Goal: Information Seeking & Learning: Learn about a topic

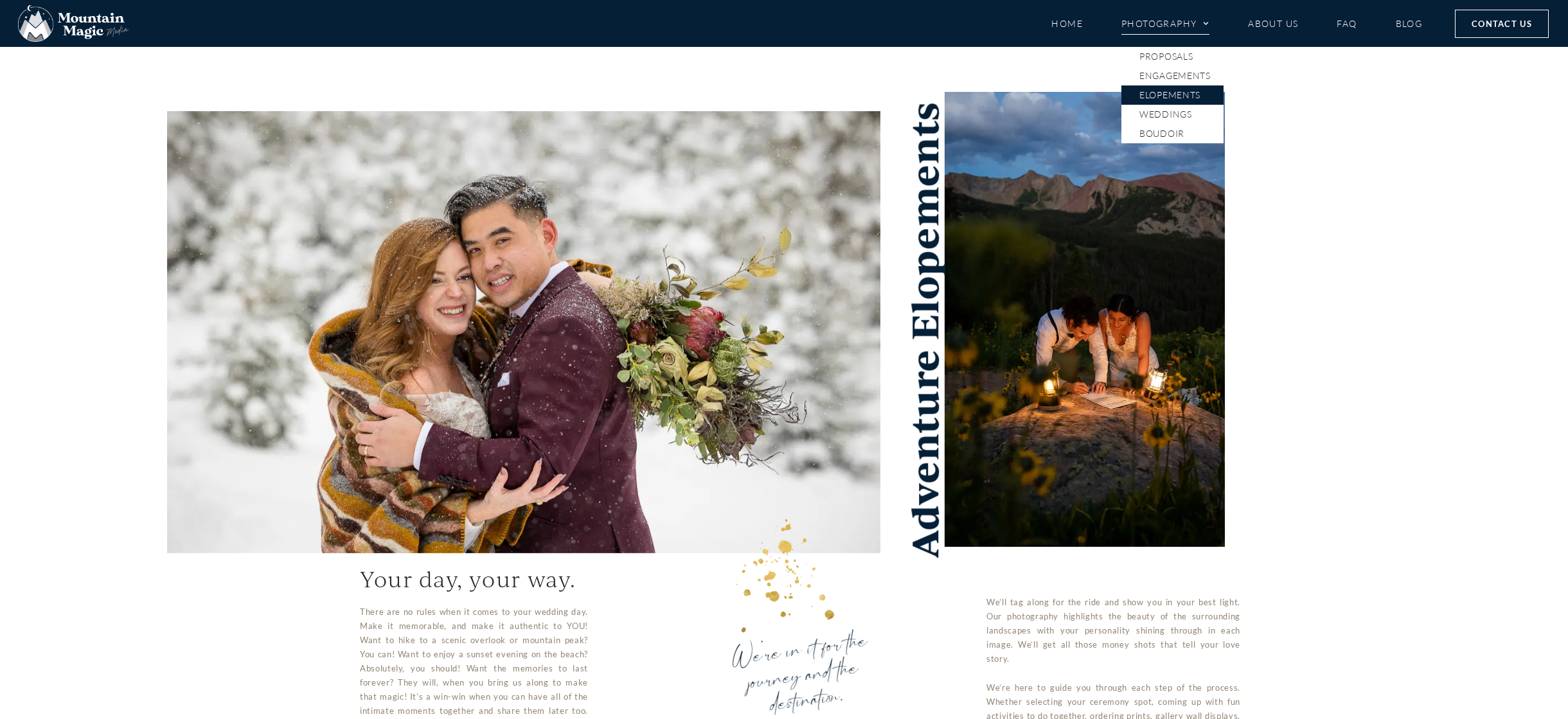
click at [1172, 93] on link "Elopements" at bounding box center [1172, 94] width 102 height 19
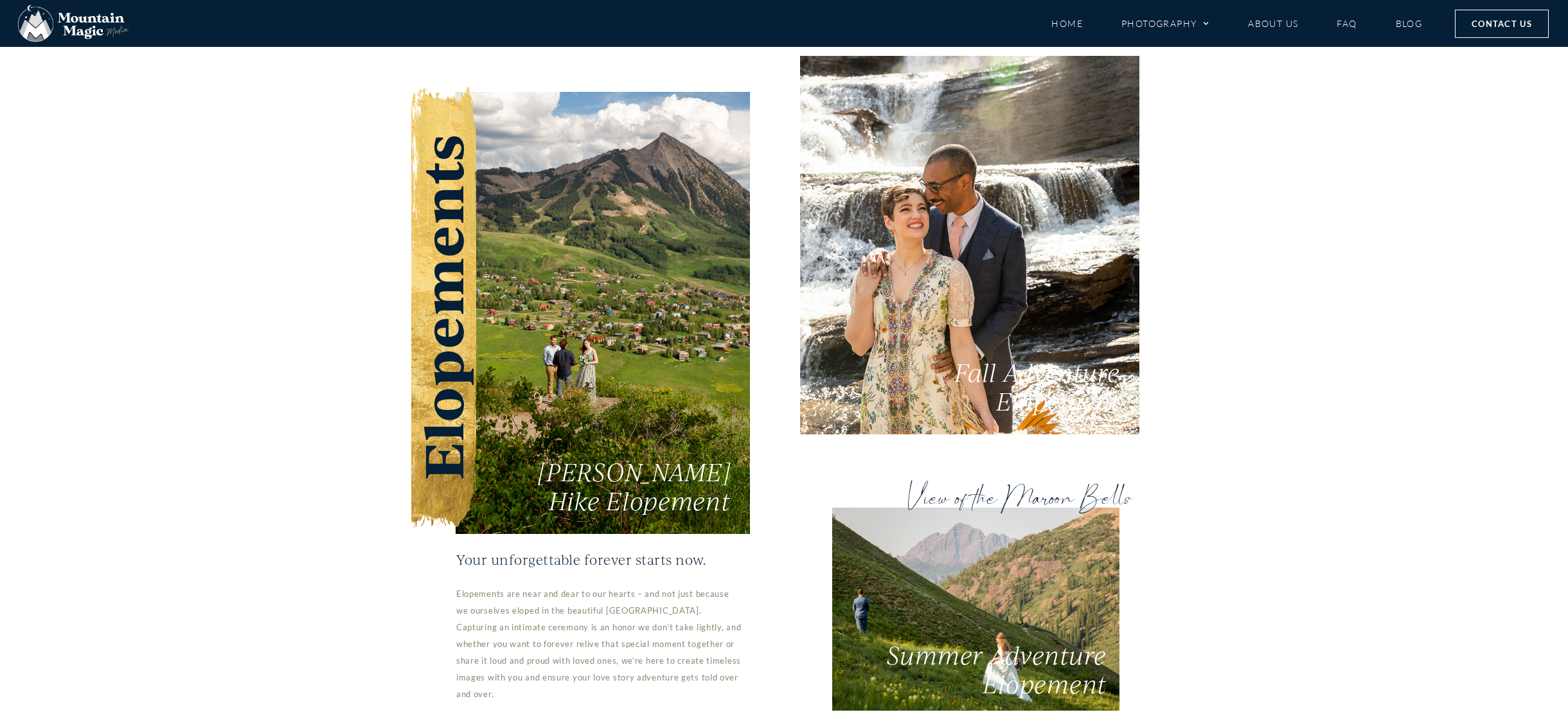
scroll to position [2408, 0]
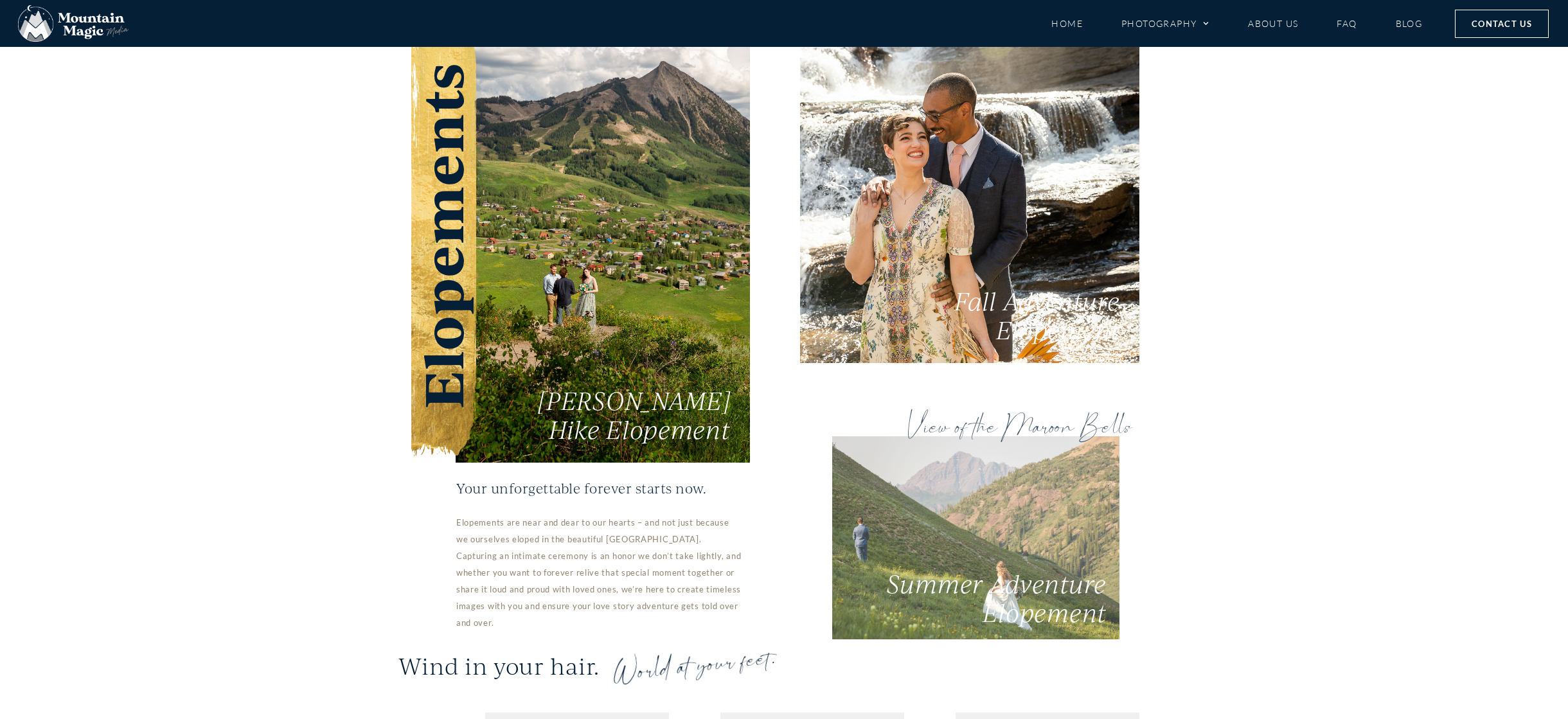
click at [956, 436] on link "View of the Maroon Bells Summer Adventure Elopement" at bounding box center [976, 538] width 287 height 203
click at [959, 455] on link "View of the Maroon Bells Summer Adventure Elopement" at bounding box center [976, 538] width 287 height 203
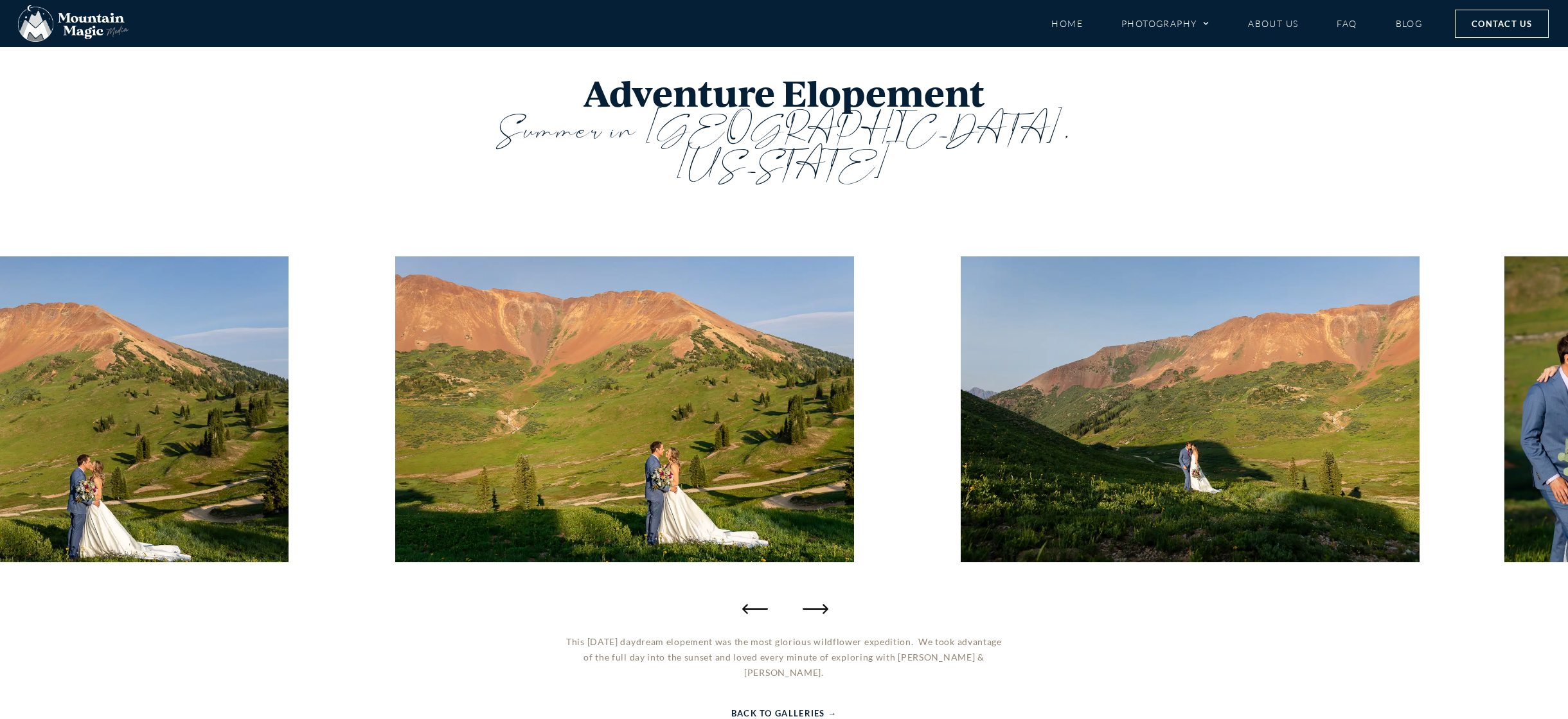
click at [805, 596] on icon "Next slide" at bounding box center [815, 608] width 25 height 25
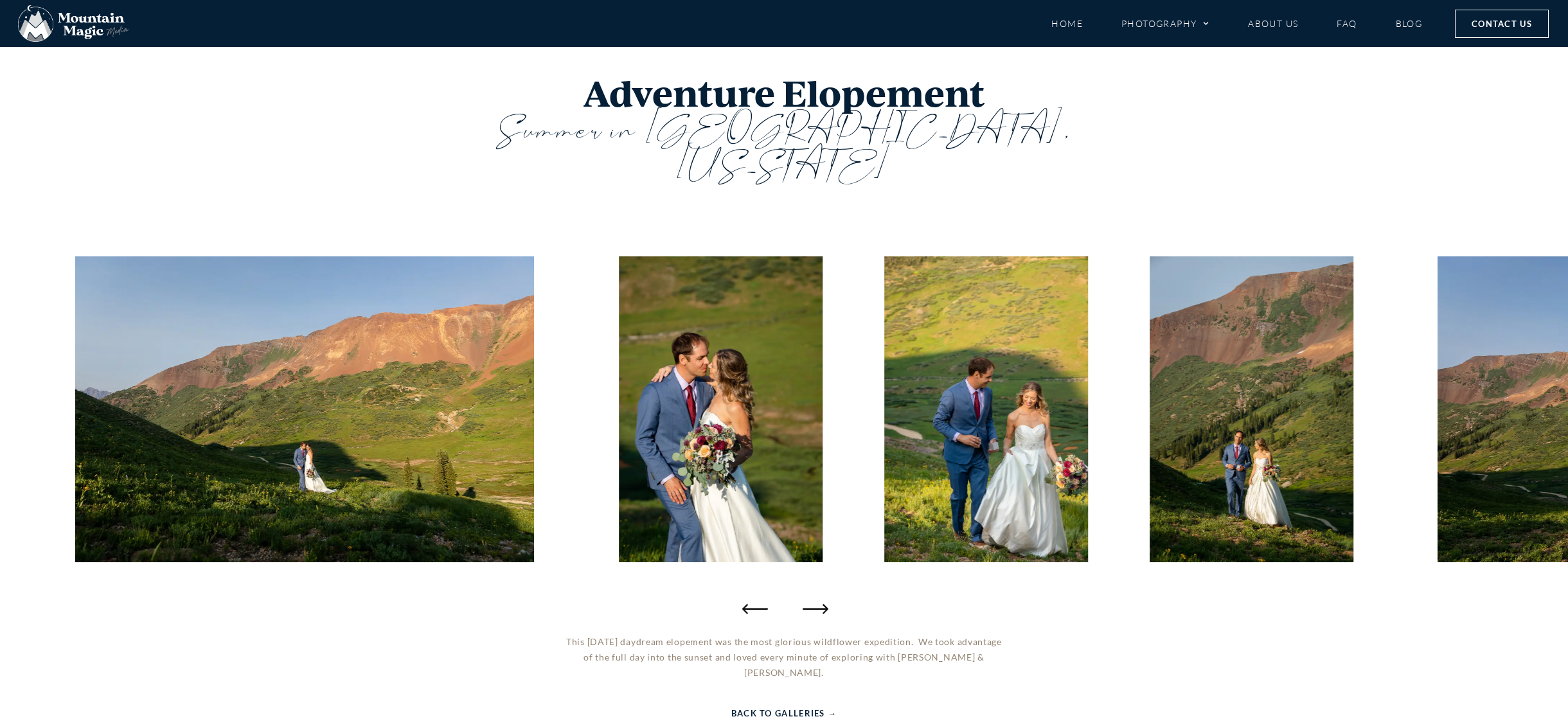
click at [813, 596] on icon "Next slide" at bounding box center [815, 608] width 25 height 25
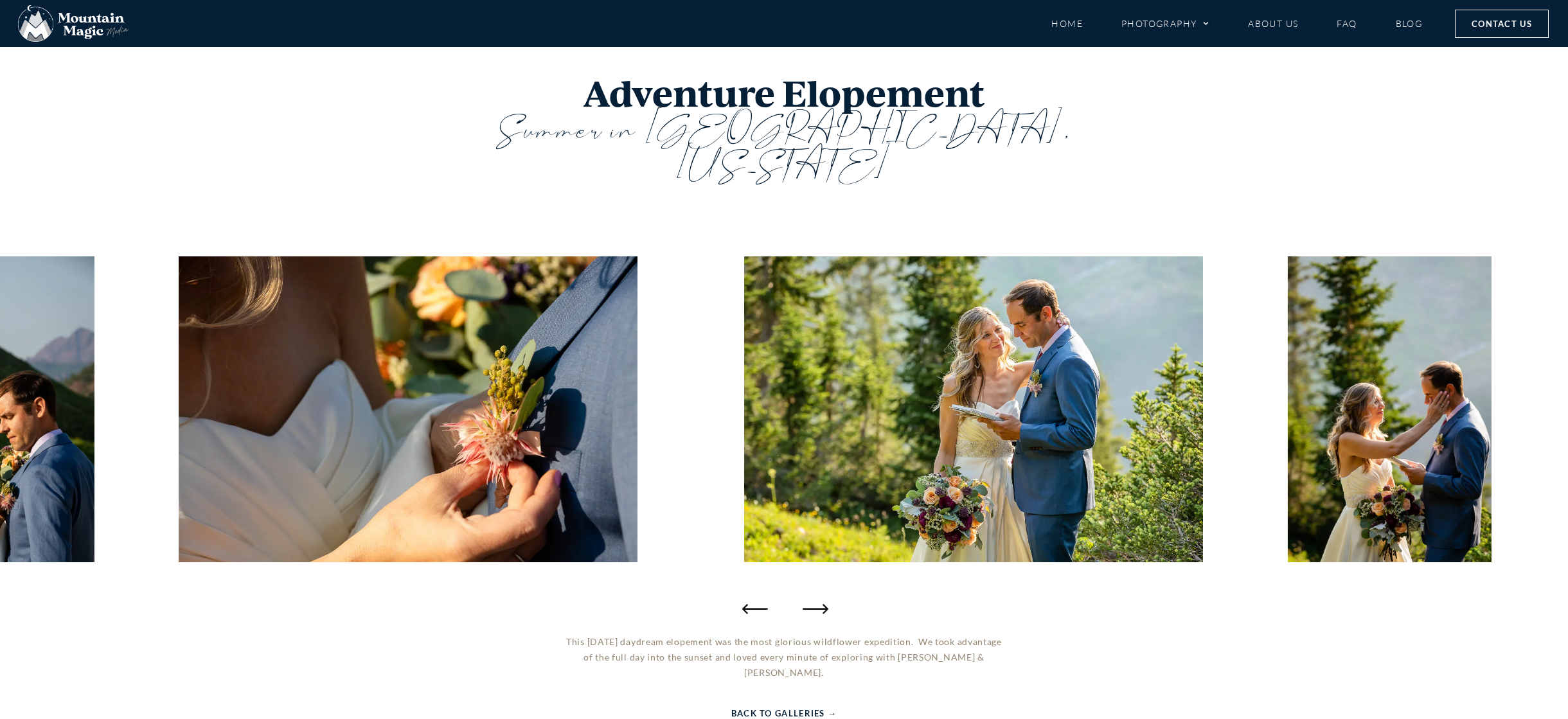
click at [822, 596] on icon "Next slide" at bounding box center [815, 608] width 25 height 25
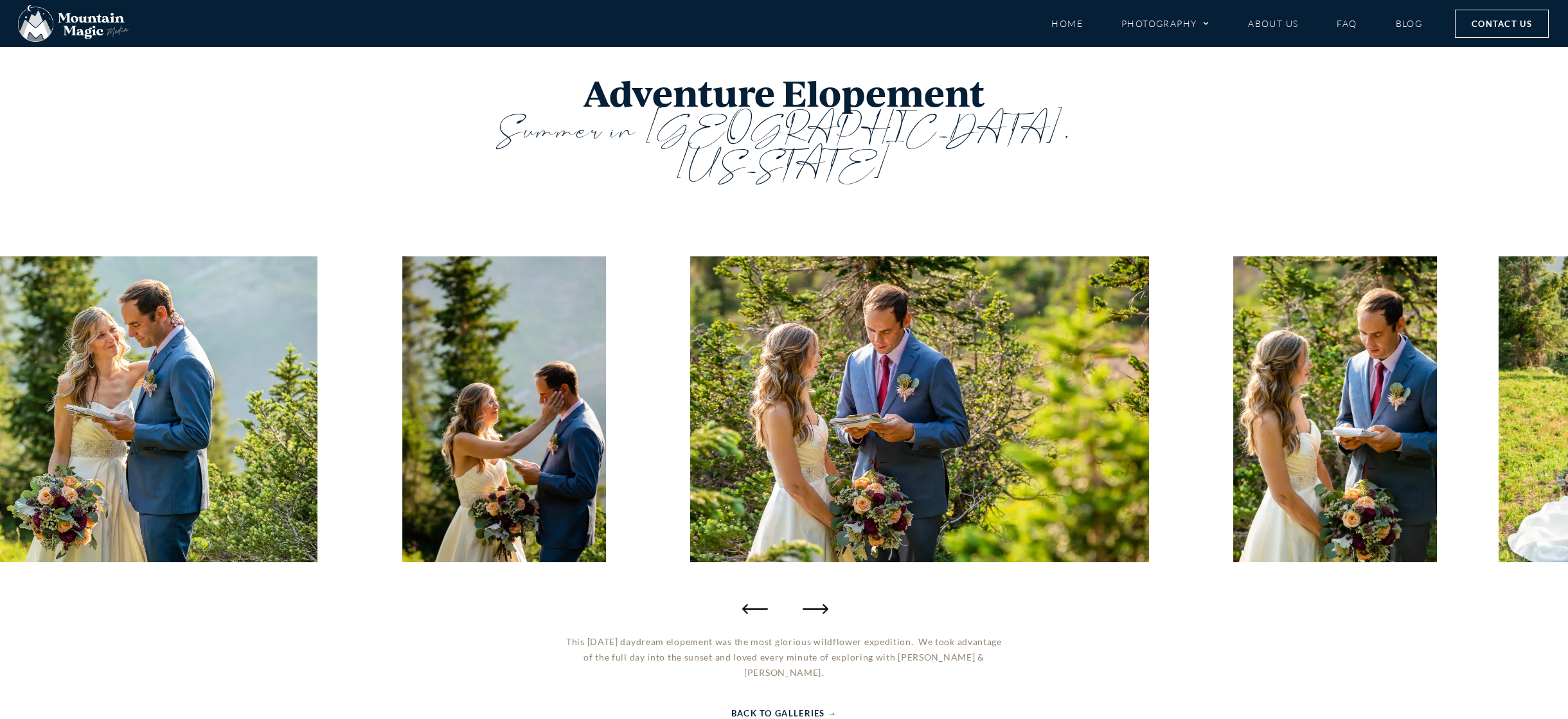
click at [824, 604] on icon "Next slide" at bounding box center [815, 608] width 25 height 10
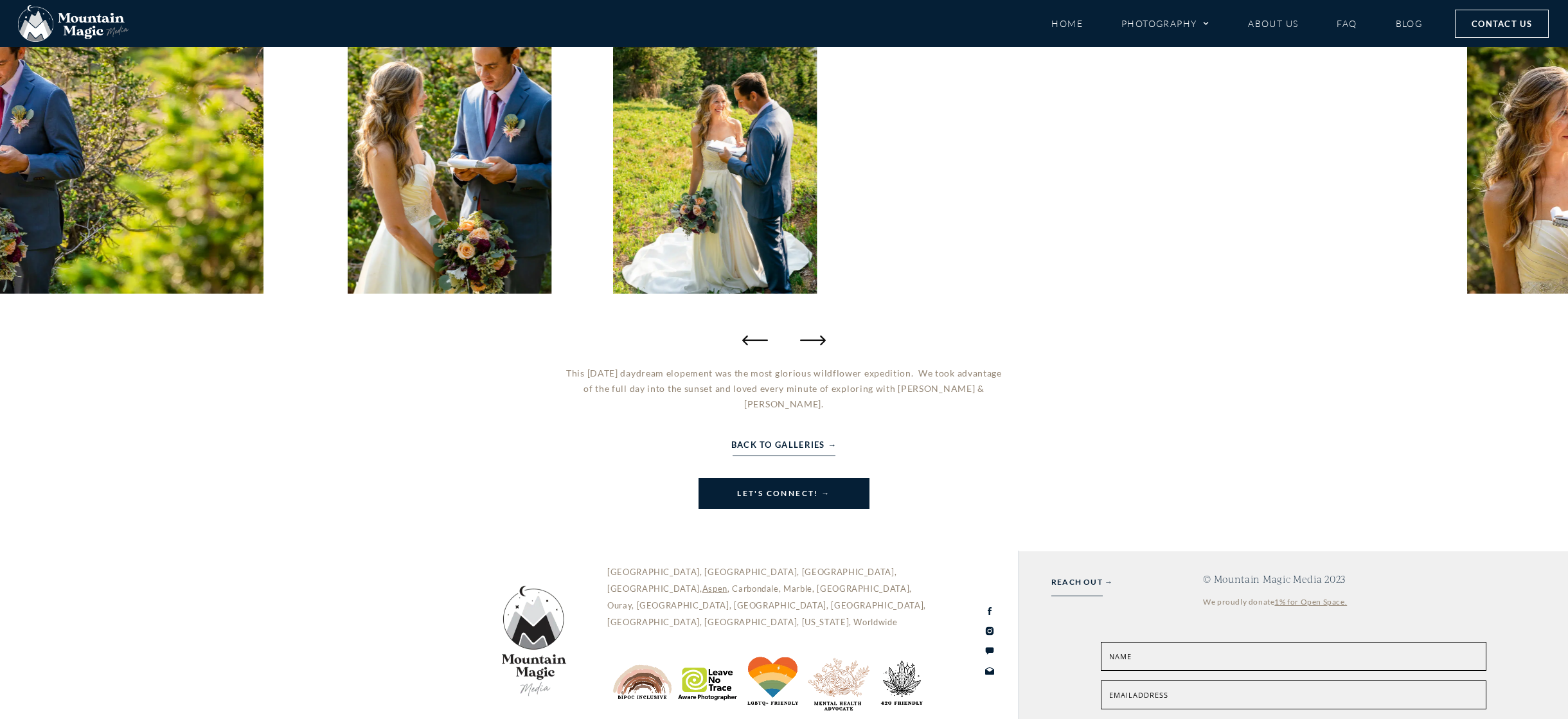
scroll to position [23, 0]
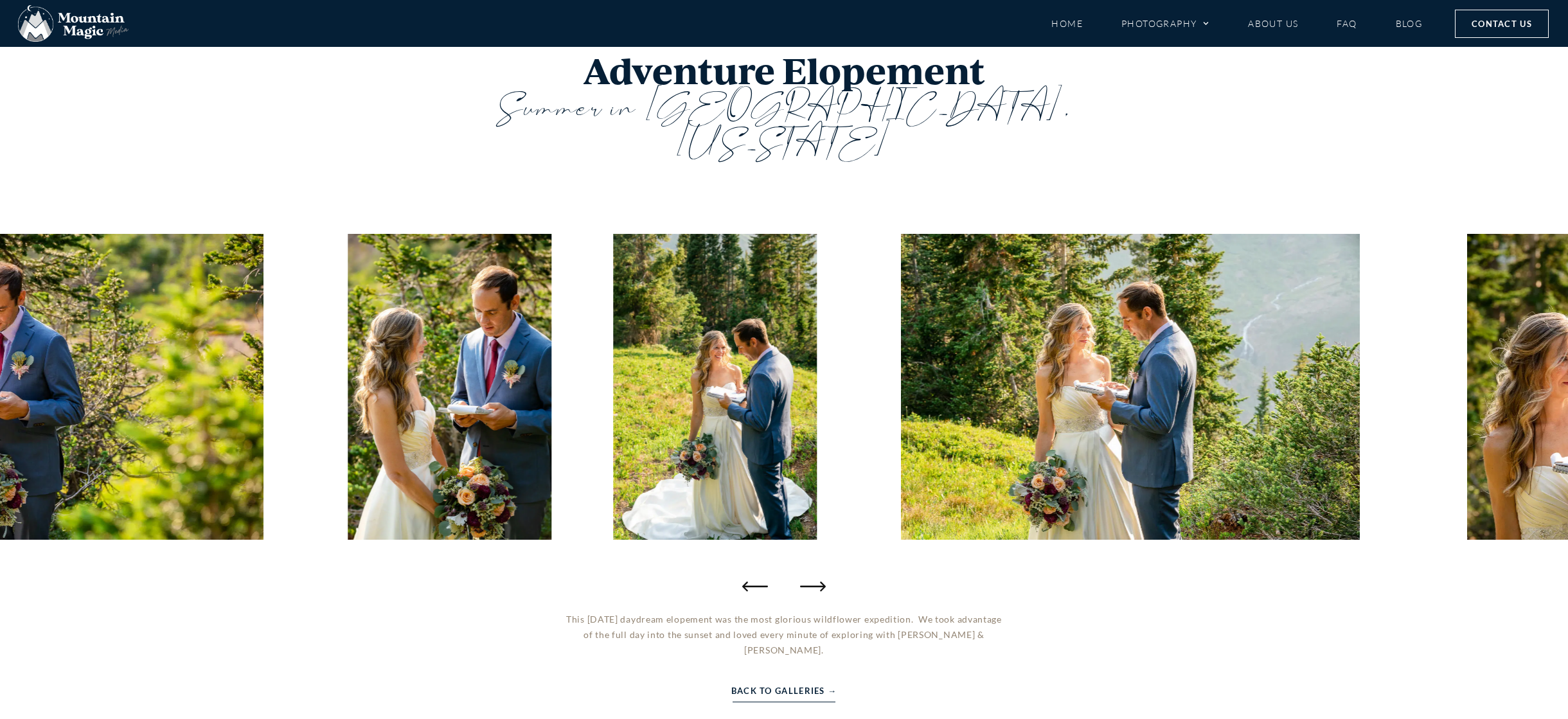
click at [828, 548] on div at bounding box center [784, 387] width 1568 height 424
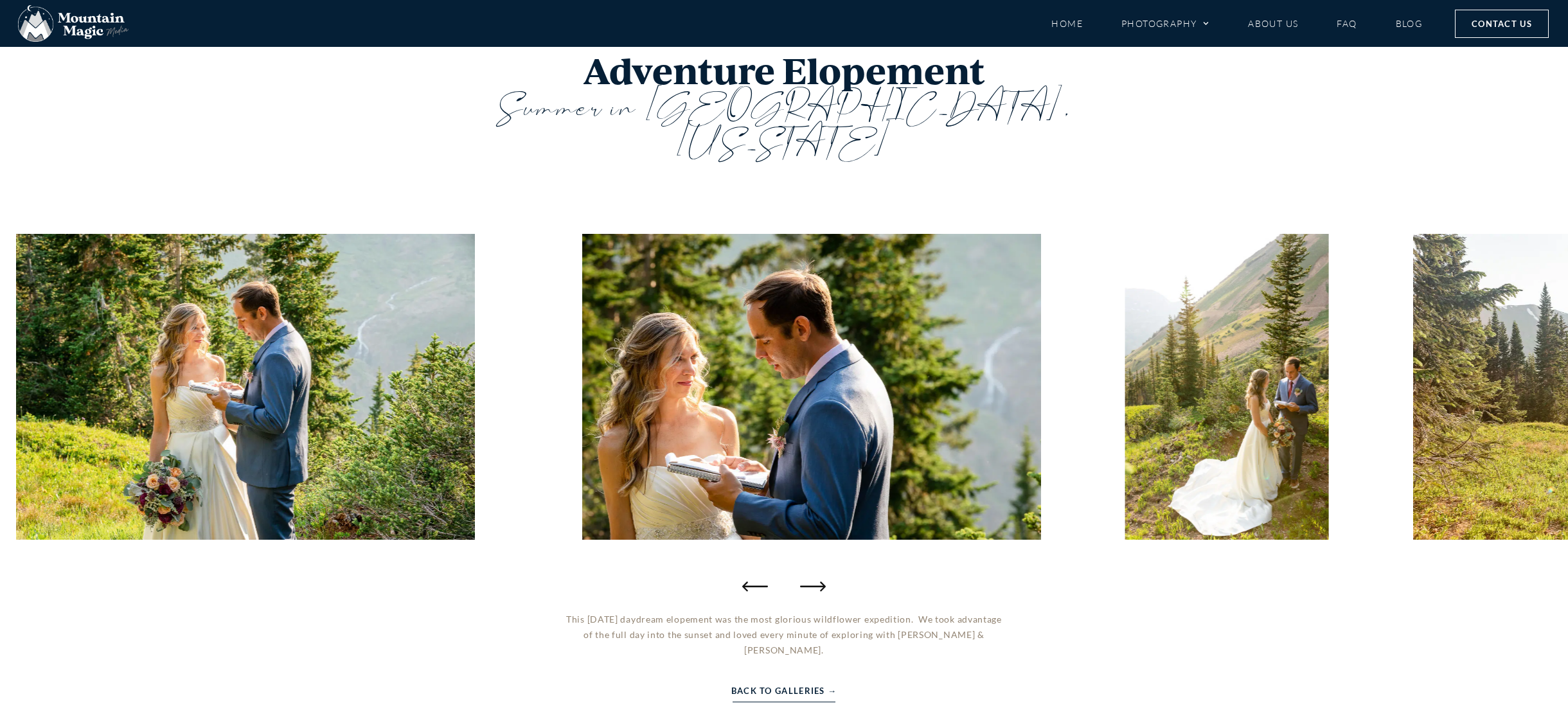
click at [785, 630] on div "This midsummer daydream elopement was the most glorious wildflower expedition. …" at bounding box center [784, 684] width 442 height 143
click at [782, 684] on link "Back to Galleries →" at bounding box center [784, 691] width 106 height 15
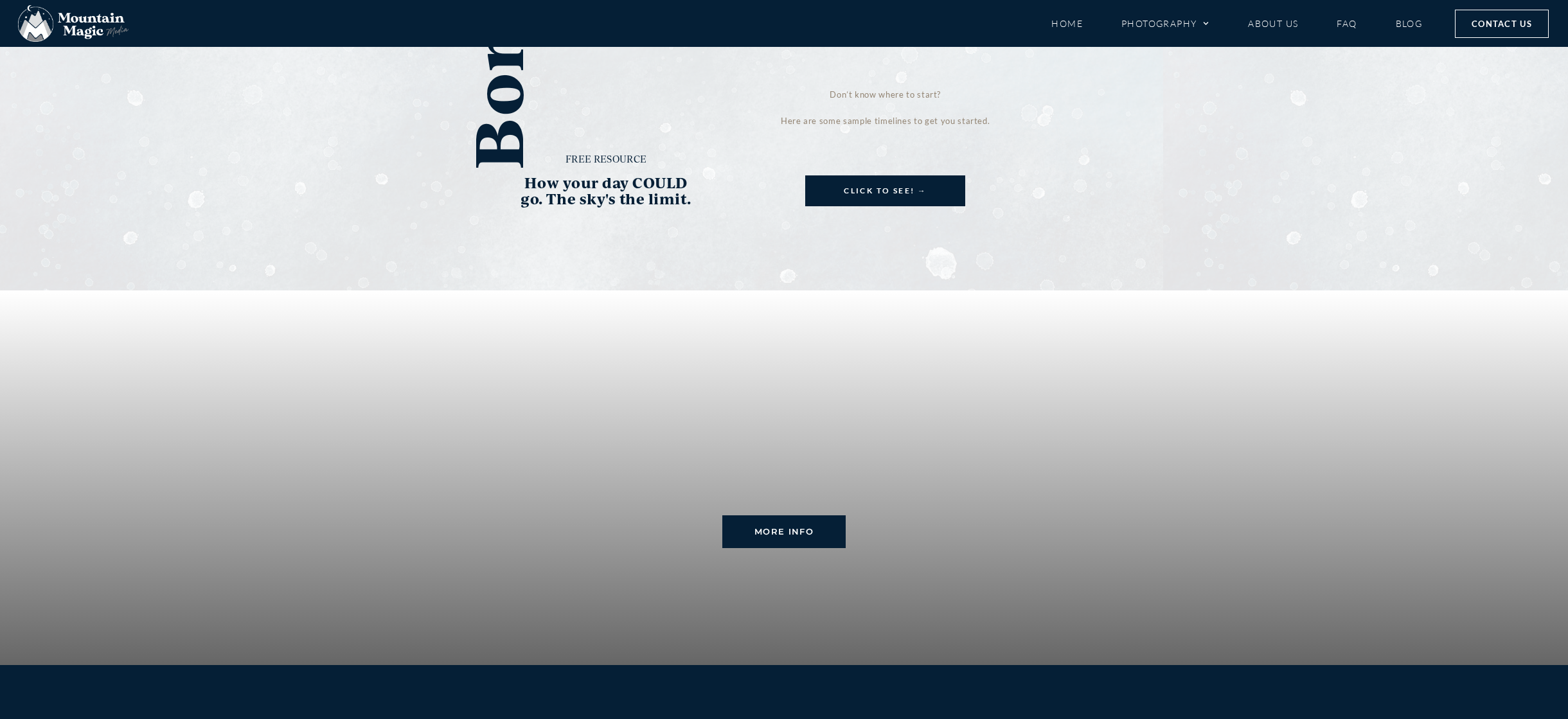
scroll to position [2764, 0]
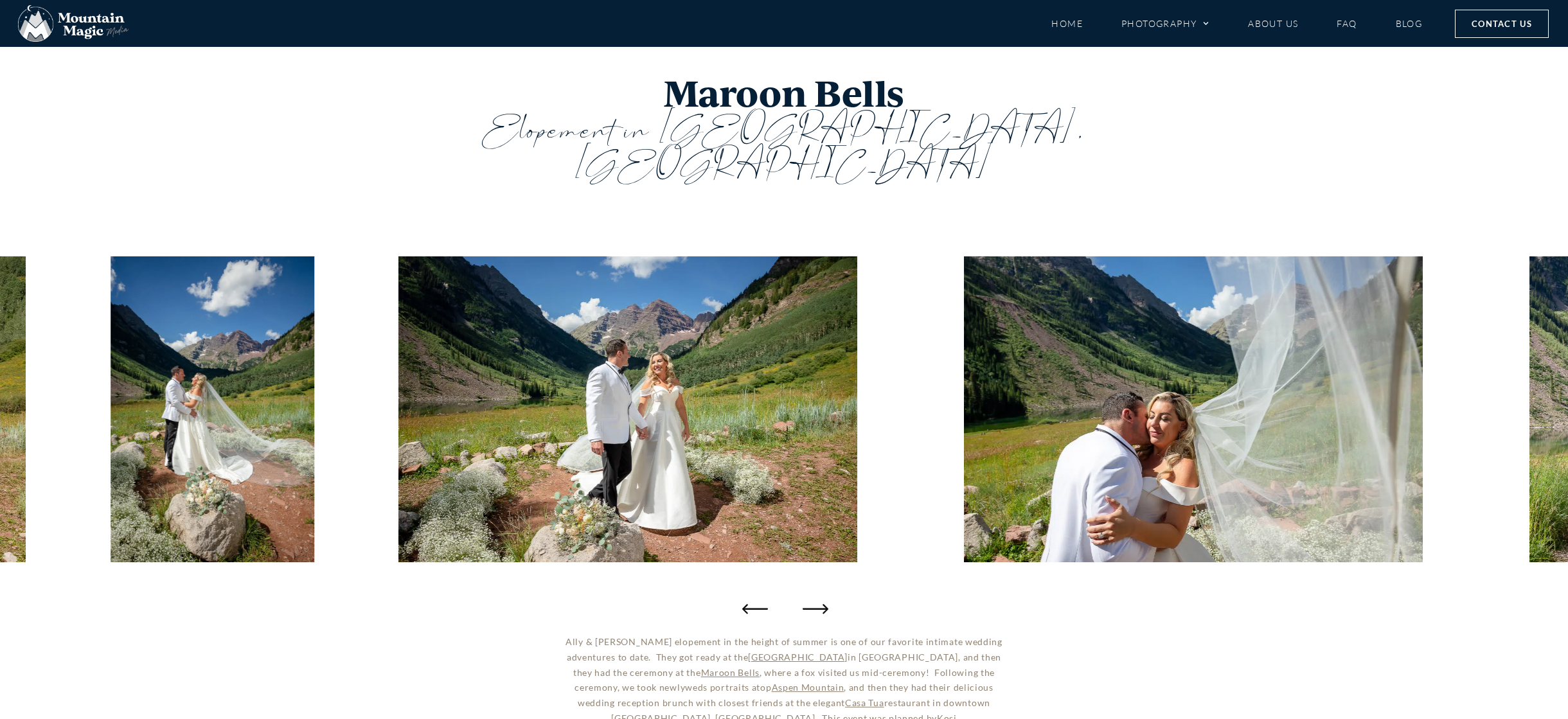
click at [814, 596] on icon "Next slide" at bounding box center [815, 608] width 25 height 25
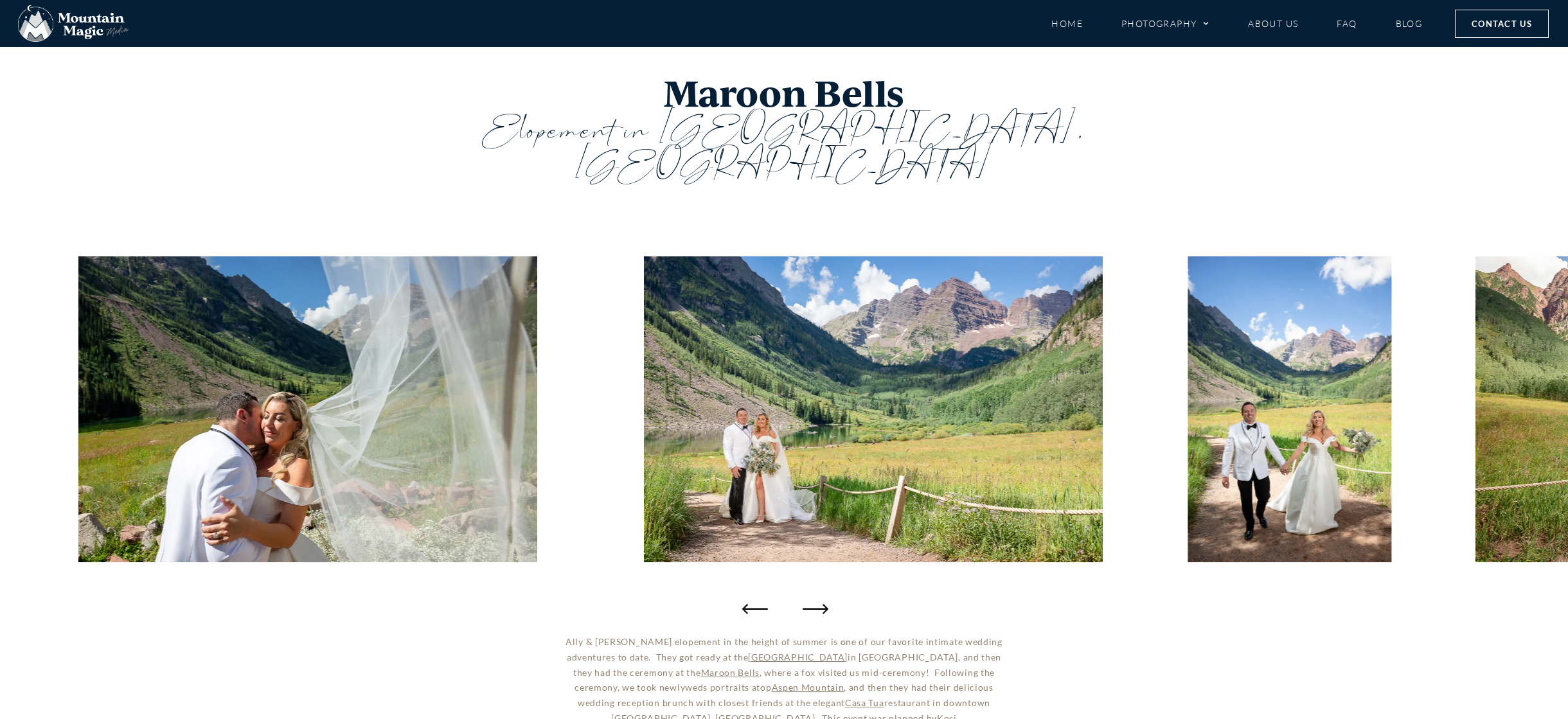
click at [824, 604] on icon "Next slide" at bounding box center [815, 608] width 25 height 10
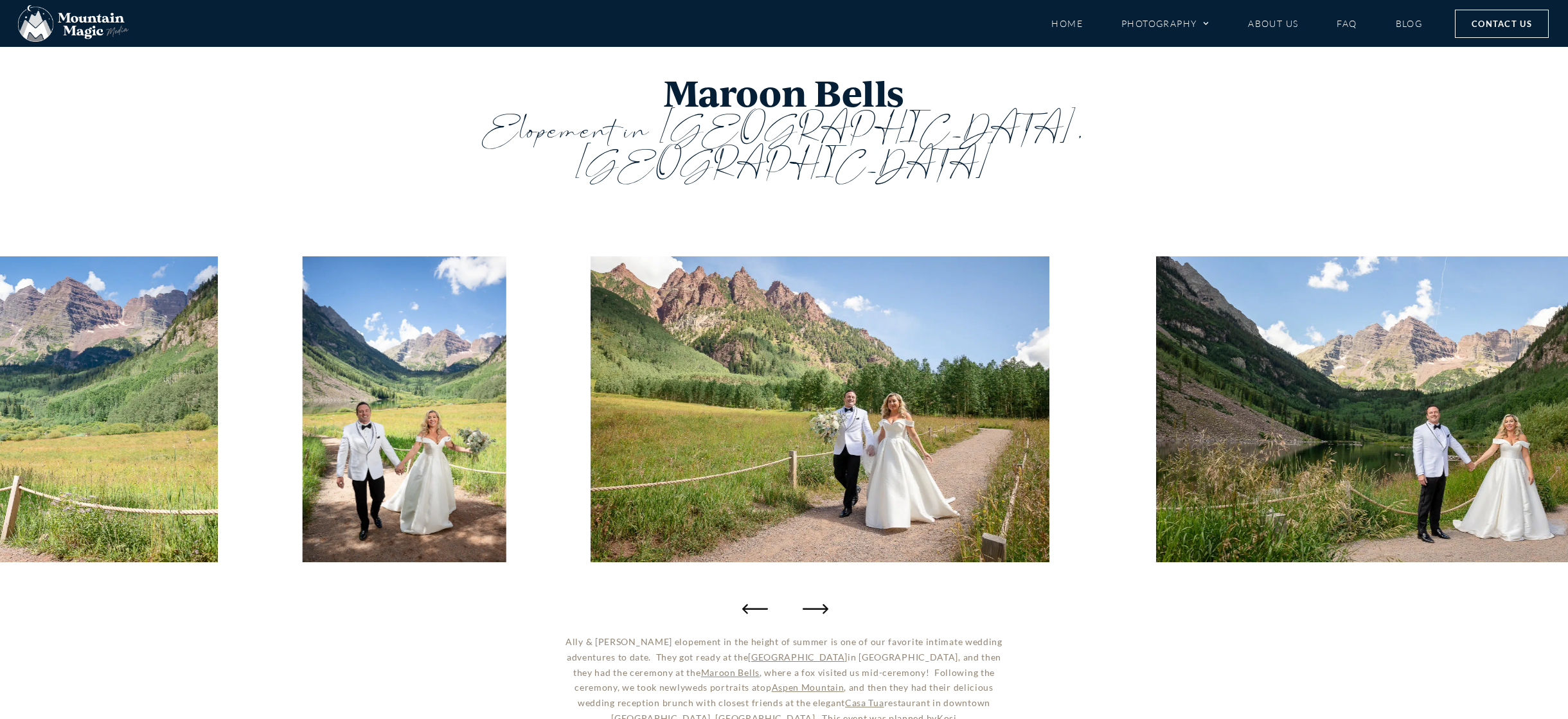
click at [823, 596] on icon "Next slide" at bounding box center [815, 608] width 25 height 25
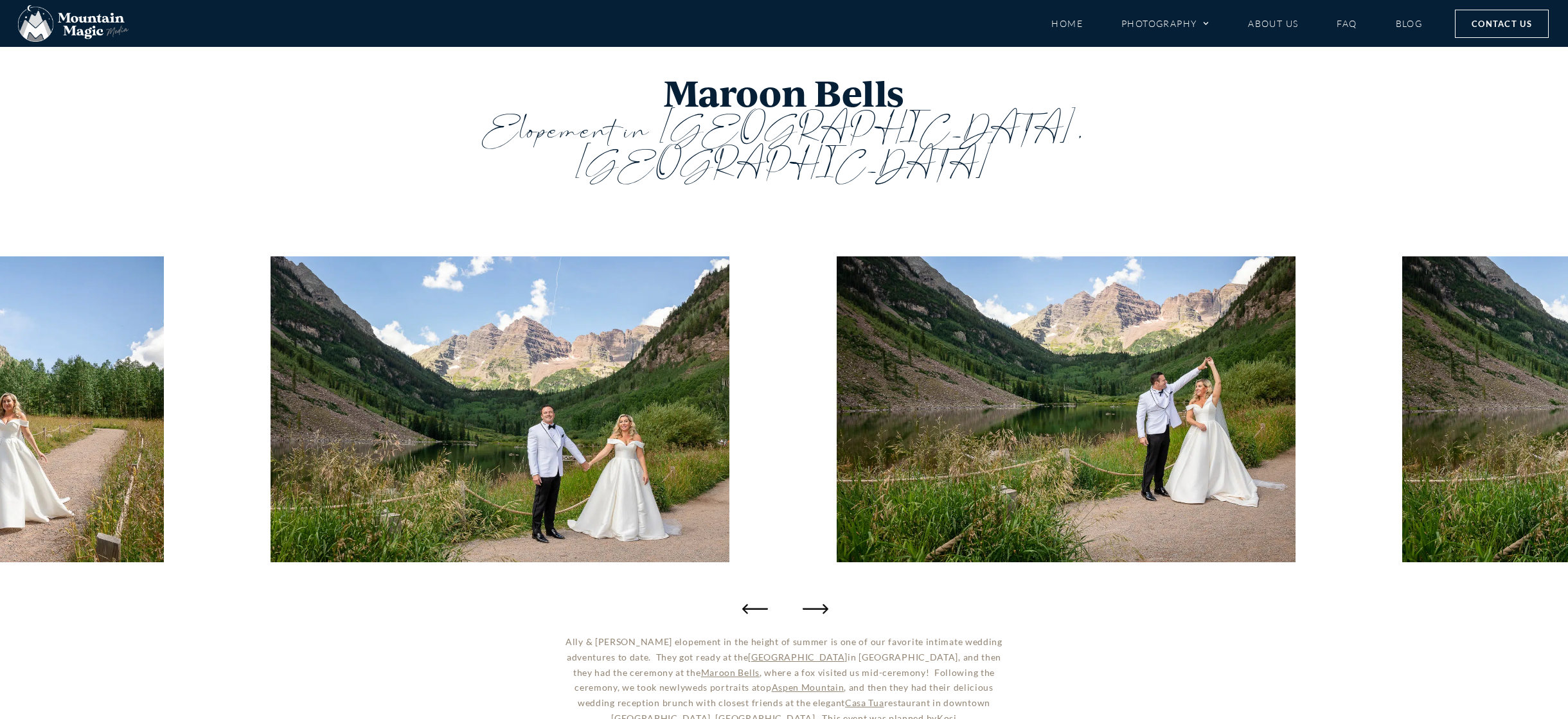
click at [824, 596] on icon "Next slide" at bounding box center [815, 608] width 25 height 25
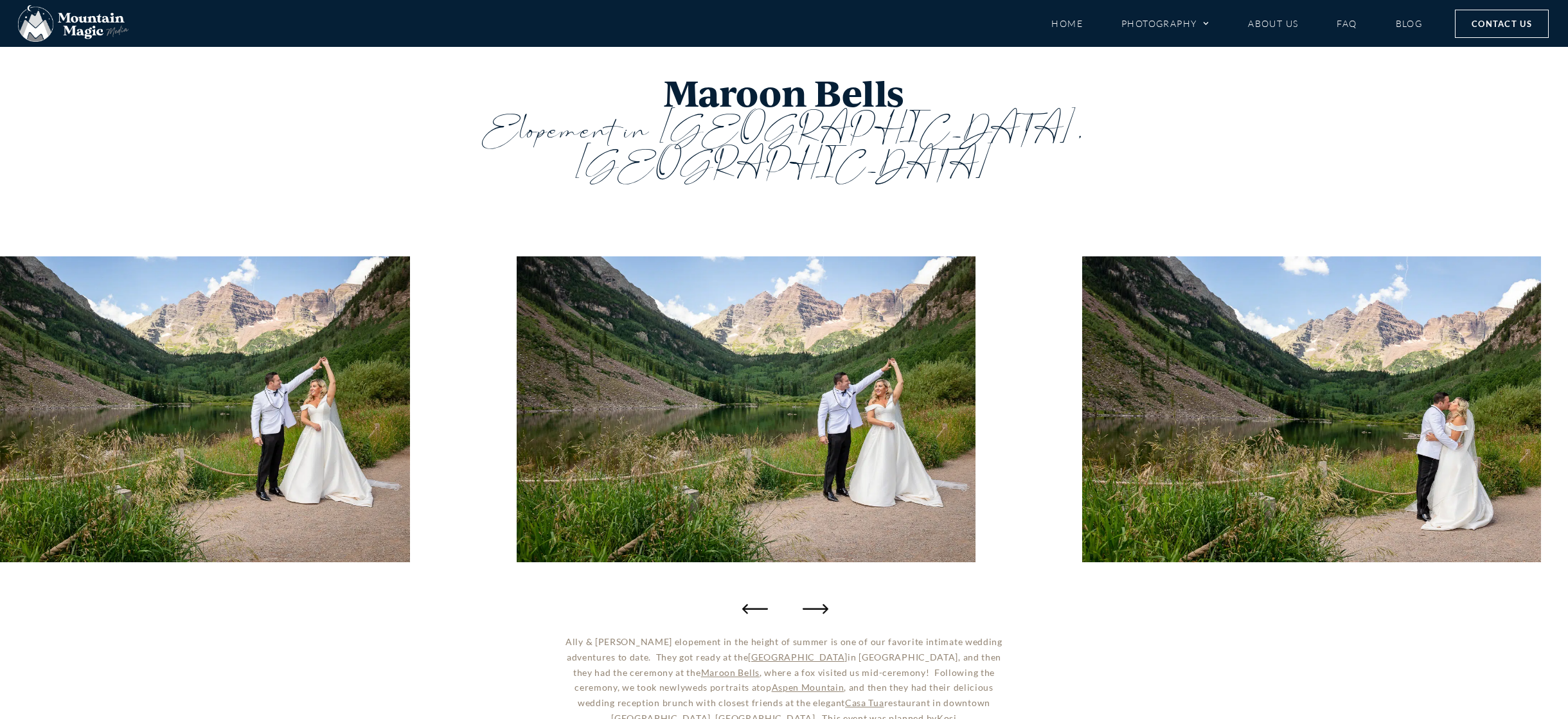
click at [824, 596] on icon "Next slide" at bounding box center [815, 608] width 25 height 25
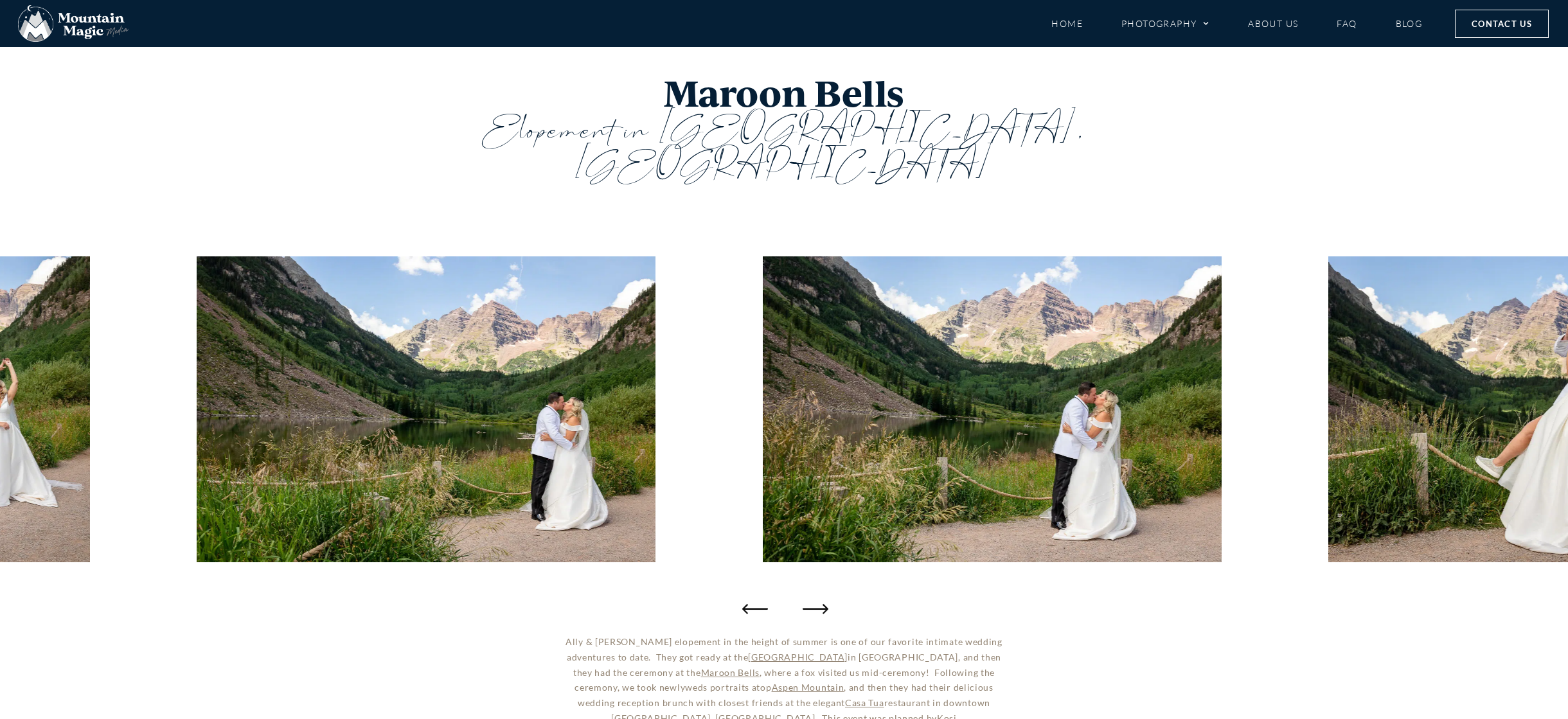
click at [824, 596] on icon "Next slide" at bounding box center [815, 608] width 25 height 25
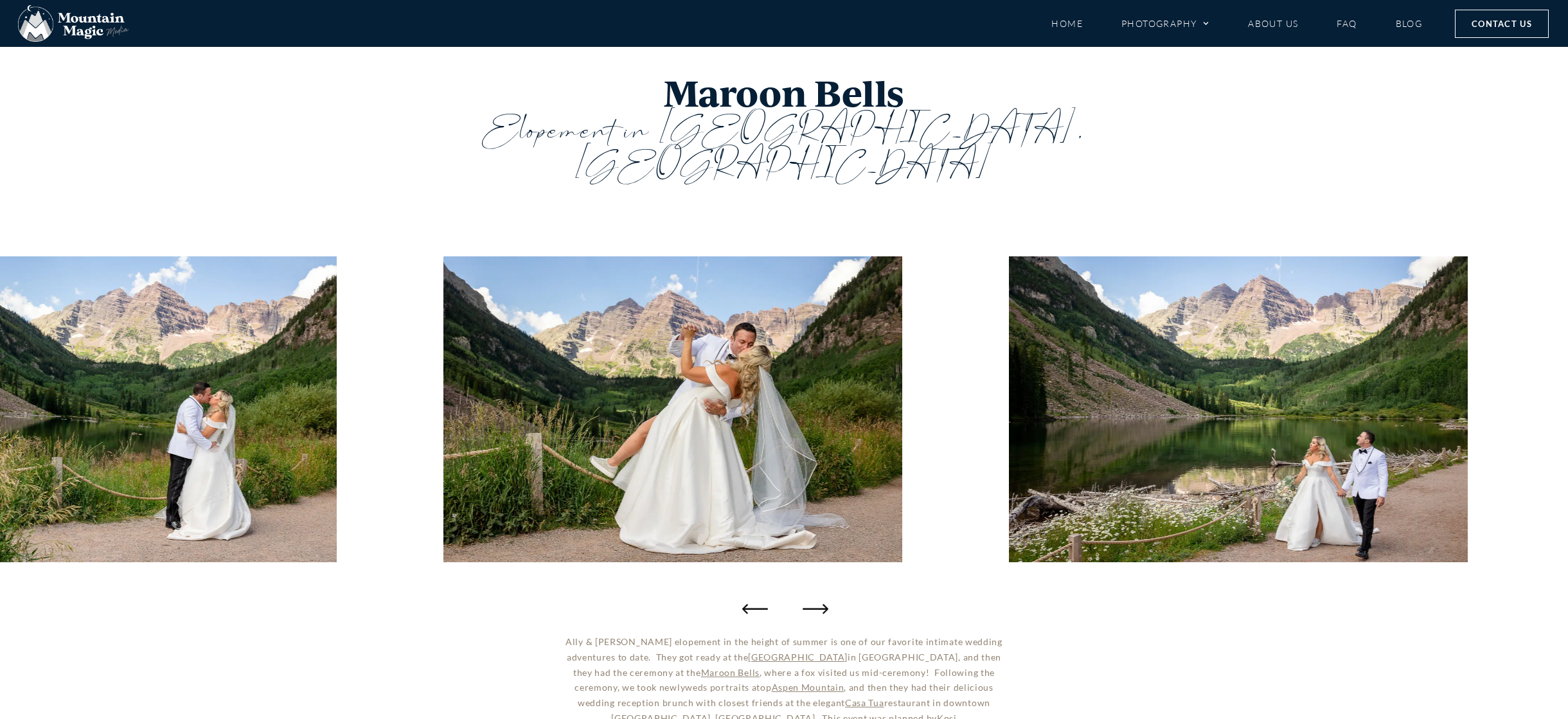
click at [824, 596] on icon "Next slide" at bounding box center [815, 608] width 25 height 25
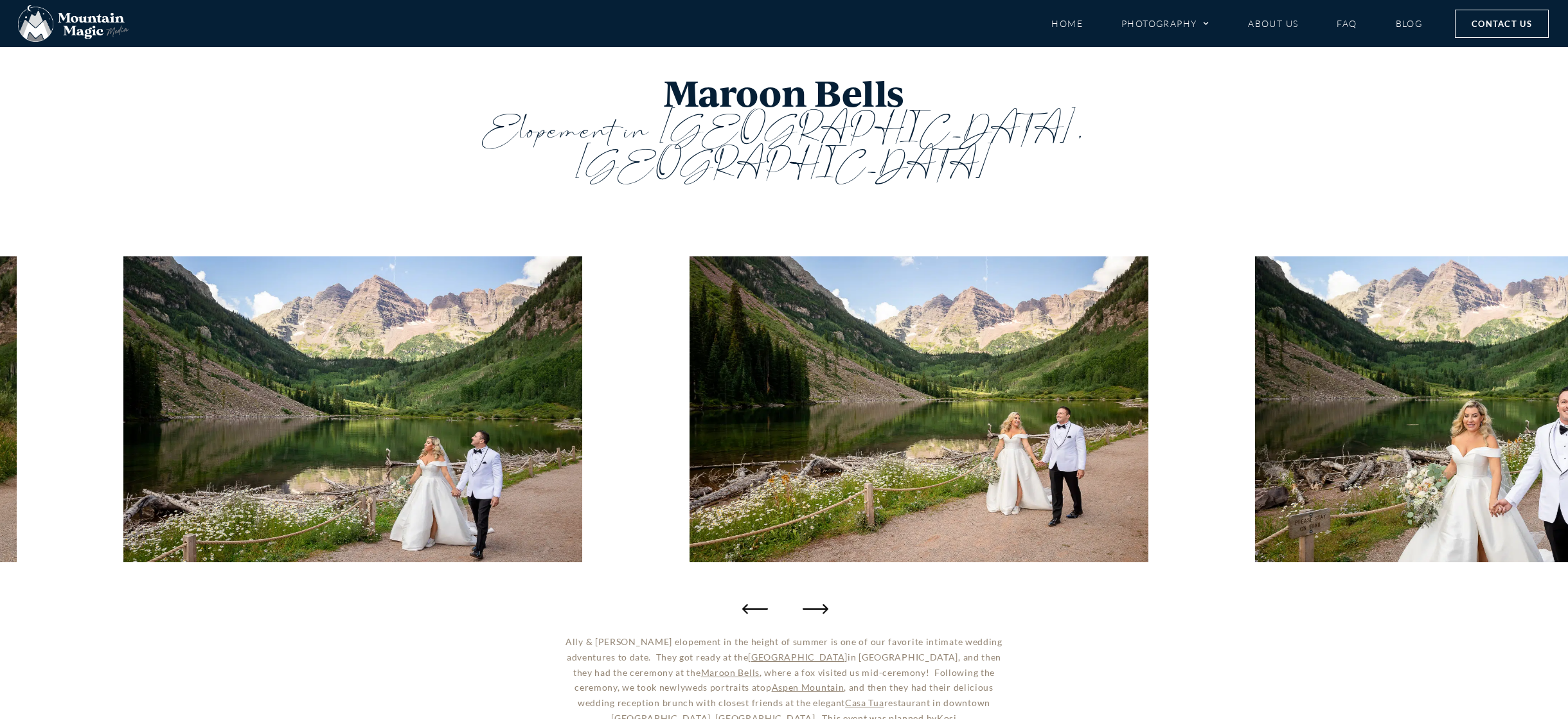
click at [824, 596] on icon "Next slide" at bounding box center [815, 608] width 25 height 25
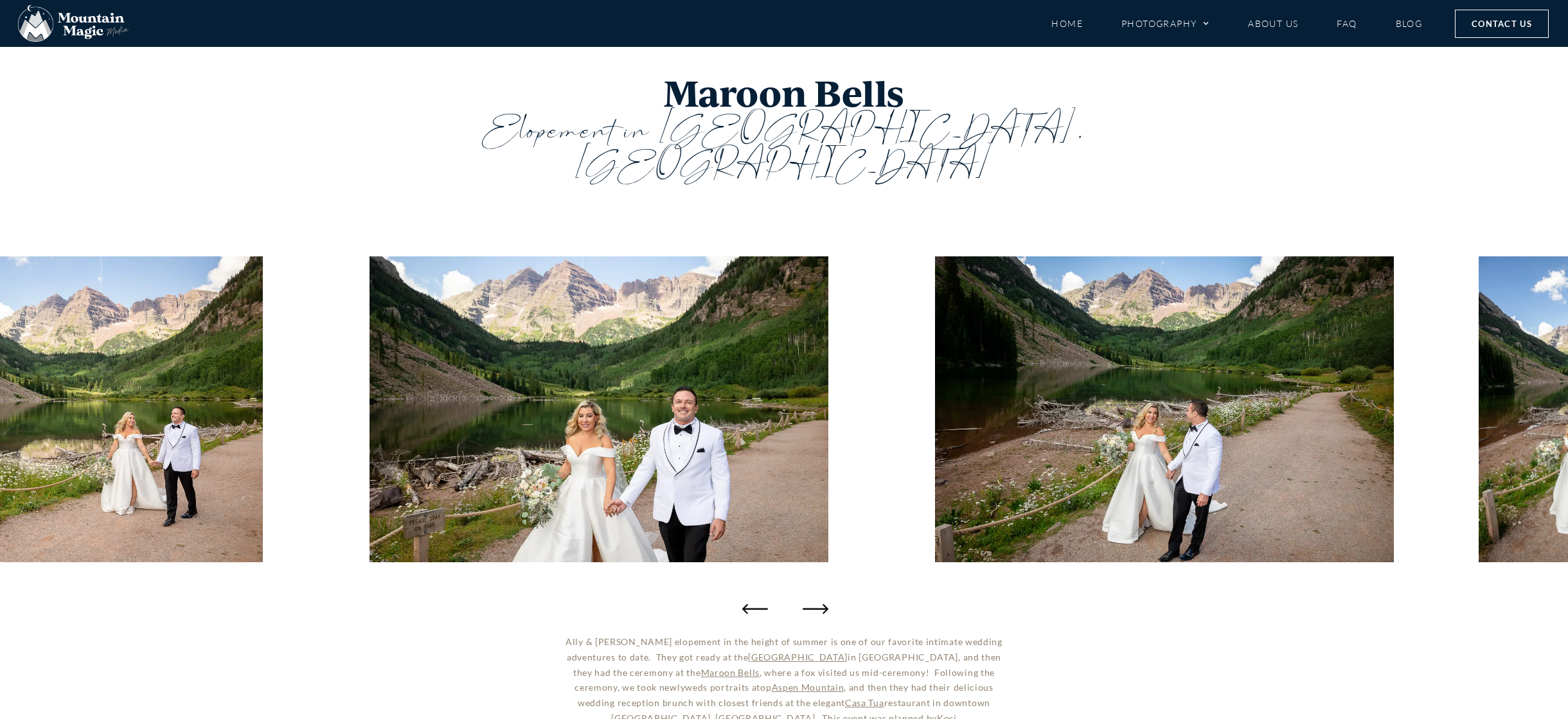
click at [824, 596] on icon "Next slide" at bounding box center [815, 608] width 25 height 25
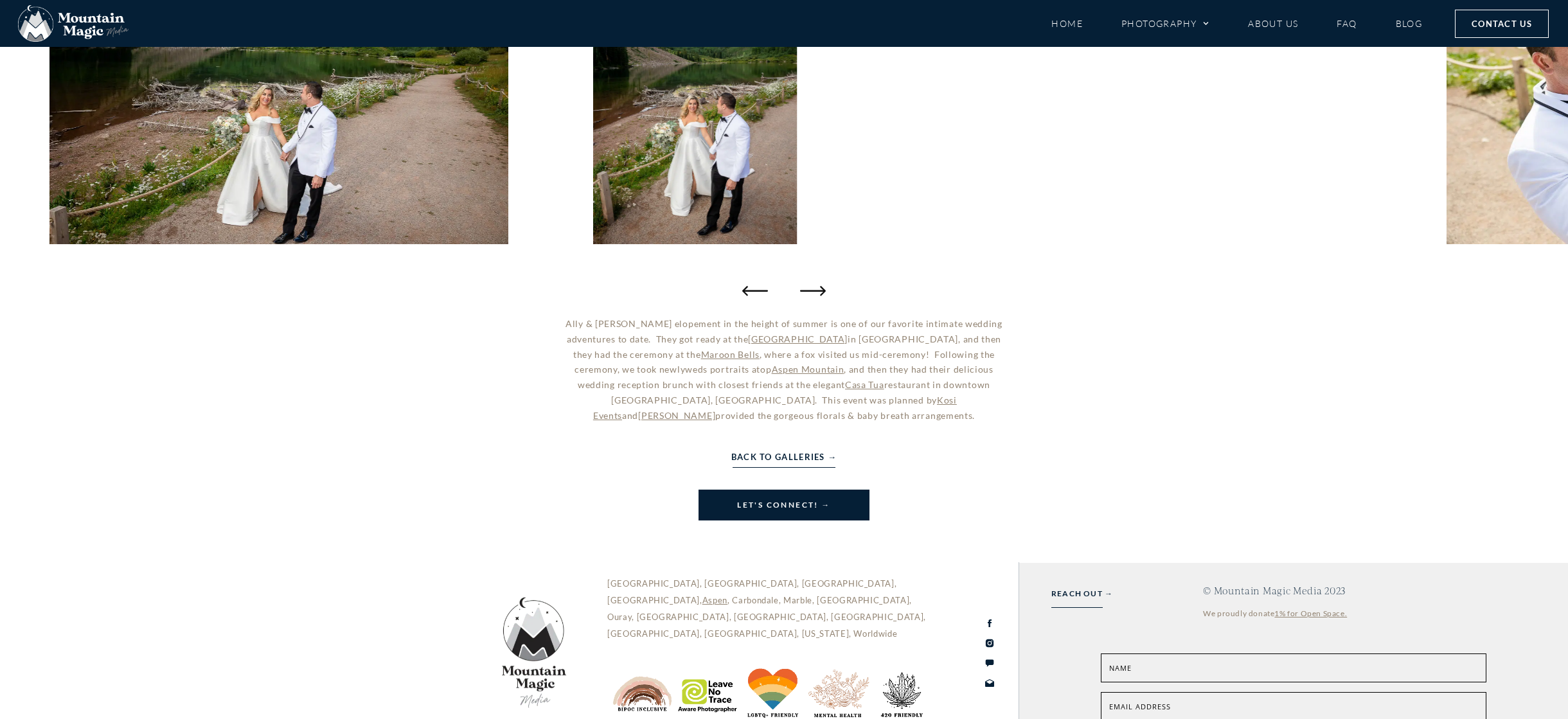
scroll to position [302, 0]
